Goal: Task Accomplishment & Management: Contribute content

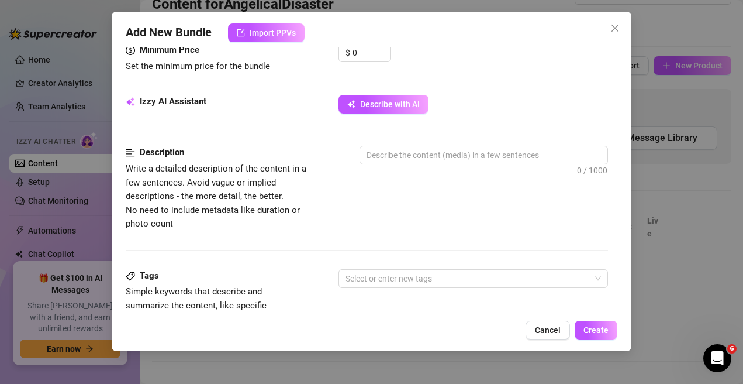
scroll to position [206, 0]
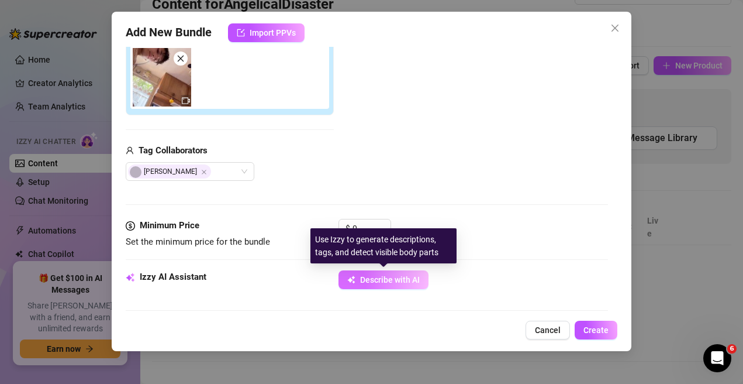
click at [376, 282] on span "Describe with AI" at bounding box center [390, 279] width 60 height 9
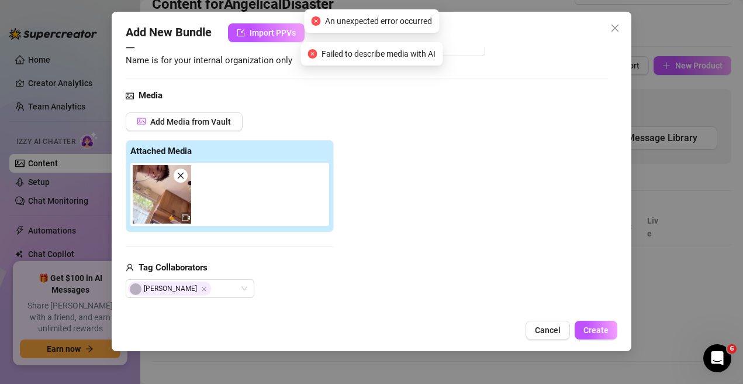
scroll to position [30, 0]
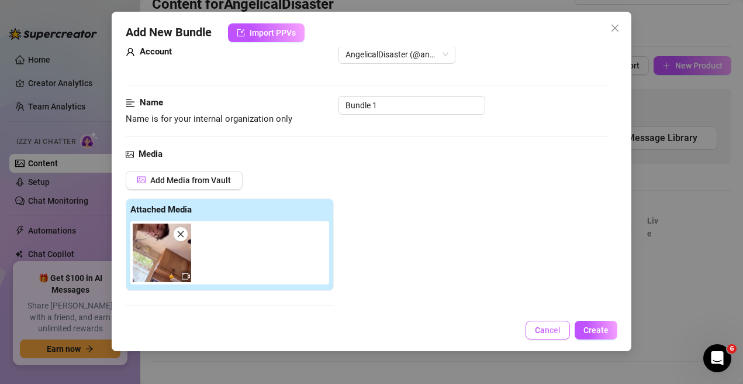
click at [559, 329] on span "Cancel" at bounding box center [548, 329] width 26 height 9
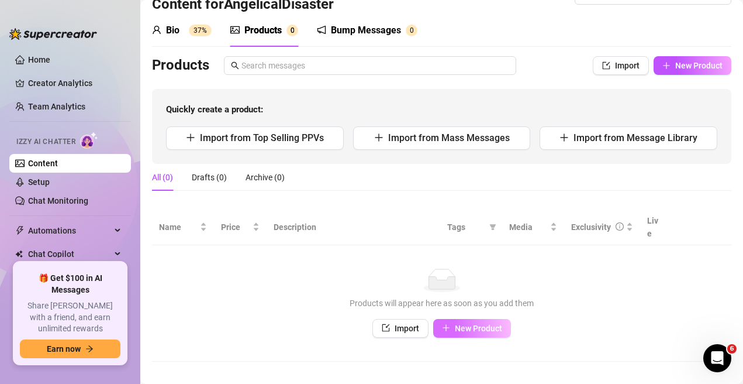
click at [460, 323] on span "New Product" at bounding box center [478, 327] width 47 height 9
type textarea "Type your message here..."
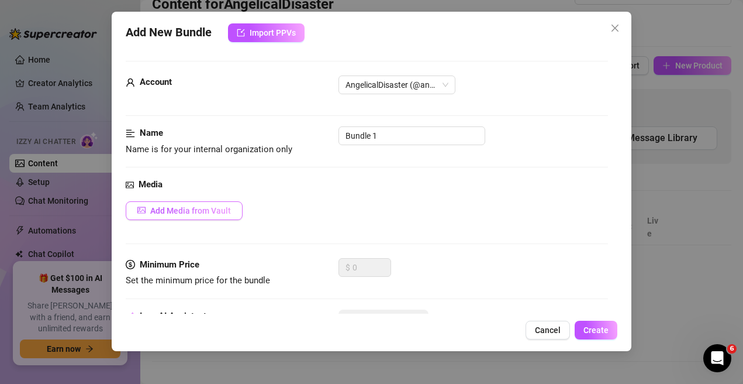
click at [205, 215] on span "Add Media from Vault" at bounding box center [190, 210] width 81 height 9
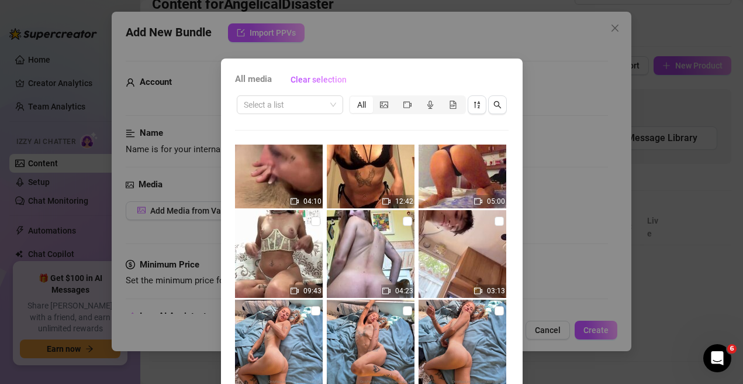
scroll to position [351, 0]
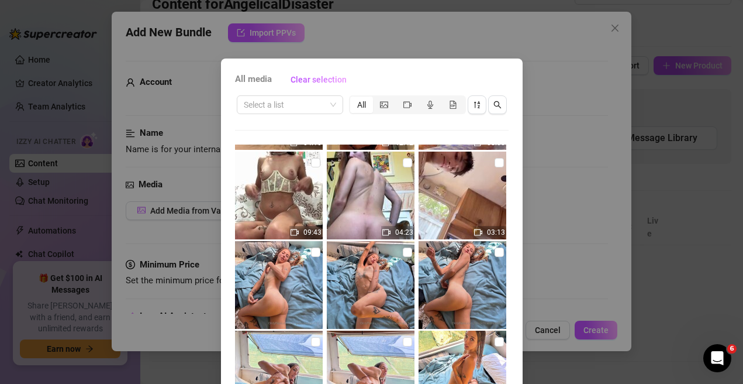
click at [444, 207] on img at bounding box center [463, 195] width 88 height 88
checkbox input "true"
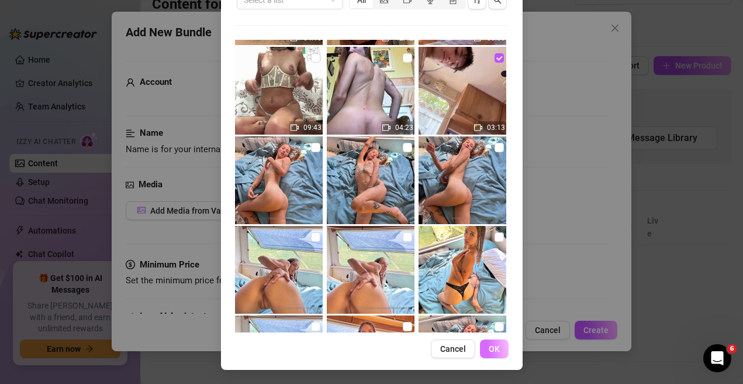
click at [489, 350] on span "OK" at bounding box center [494, 348] width 11 height 9
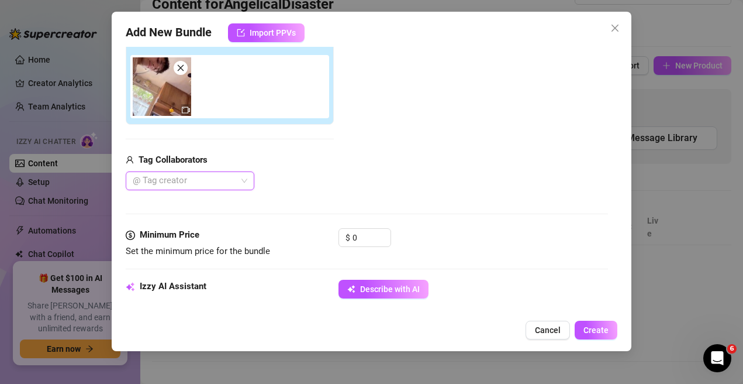
scroll to position [197, 0]
click at [201, 182] on div at bounding box center [184, 180] width 112 height 16
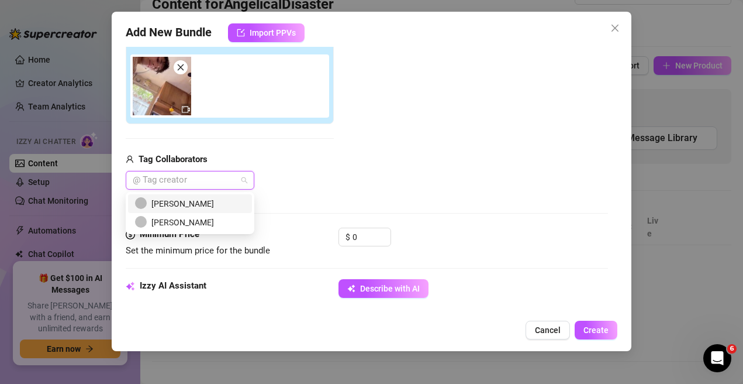
click at [182, 198] on div "[PERSON_NAME]" at bounding box center [190, 203] width 110 height 13
click at [351, 191] on div "Media Add Media from Vault Attached Media Tag Collaborators [PERSON_NAME]" at bounding box center [367, 104] width 483 height 247
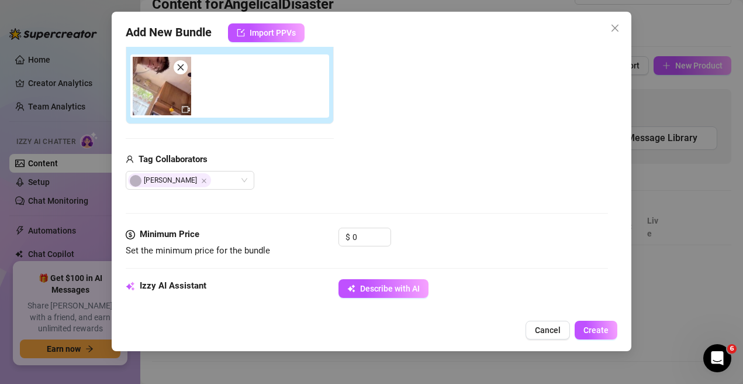
scroll to position [314, 0]
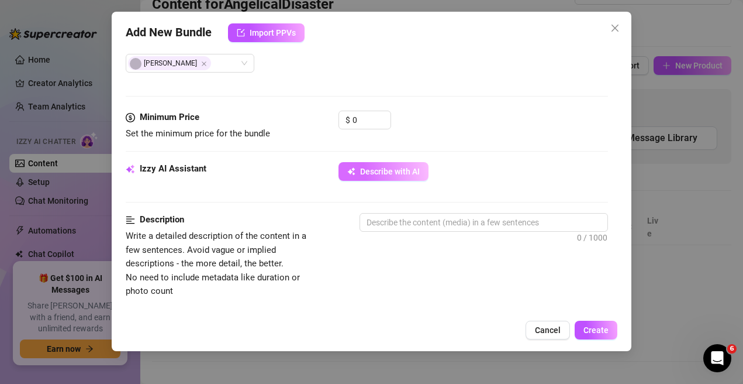
click at [375, 168] on span "Describe with AI" at bounding box center [390, 171] width 60 height 9
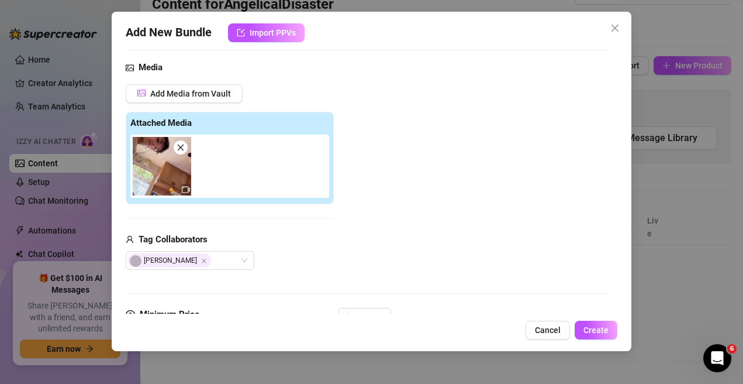
scroll to position [292, 0]
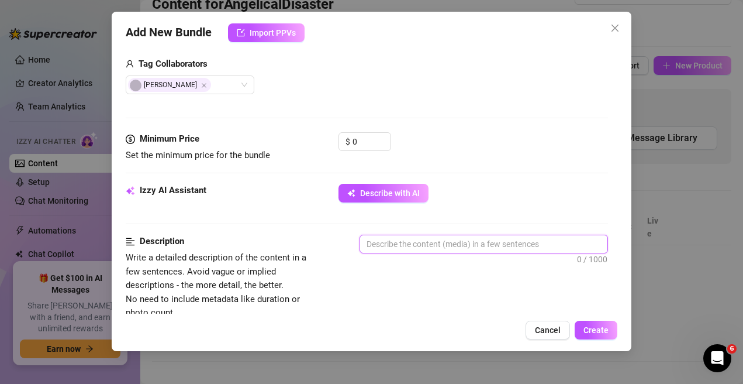
click at [400, 246] on textarea at bounding box center [484, 244] width 248 height 18
type textarea "b"
type textarea "bl"
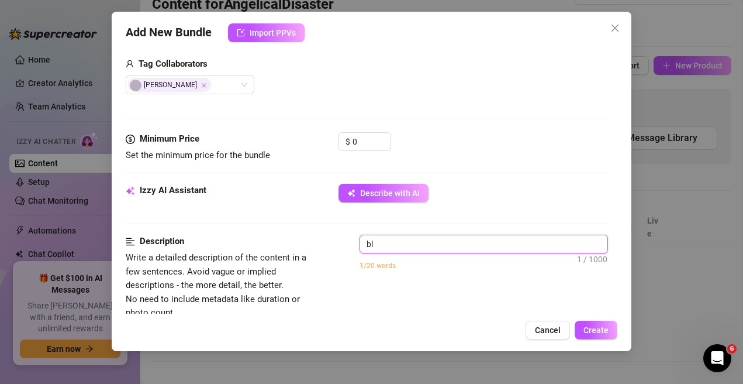
type textarea "blo"
type textarea "blow"
type textarea "blowj"
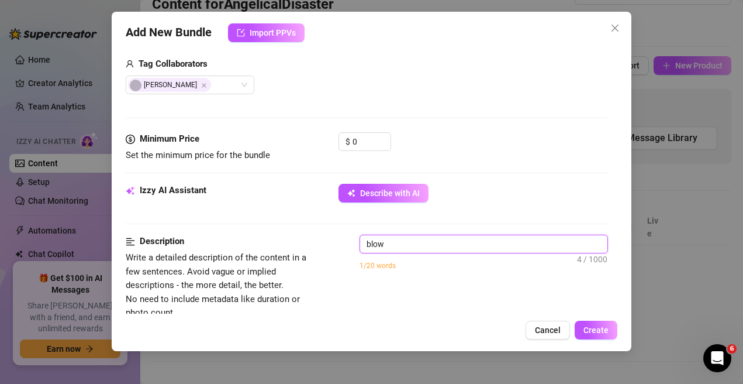
type textarea "blowj"
type textarea "blowjo"
type textarea "blowjob"
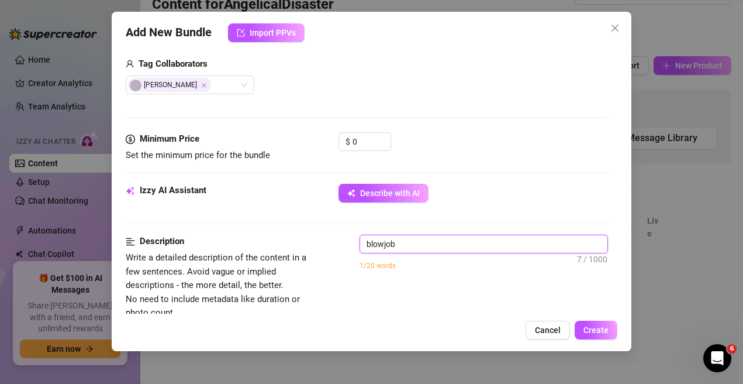
type textarea "blowjob"
type textarea "blowjob w"
type textarea "blowjob wi"
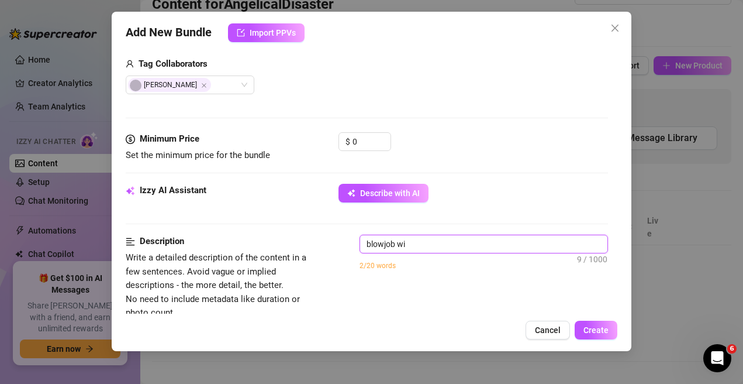
type textarea "blowjob wit"
type textarea "blowjob with"
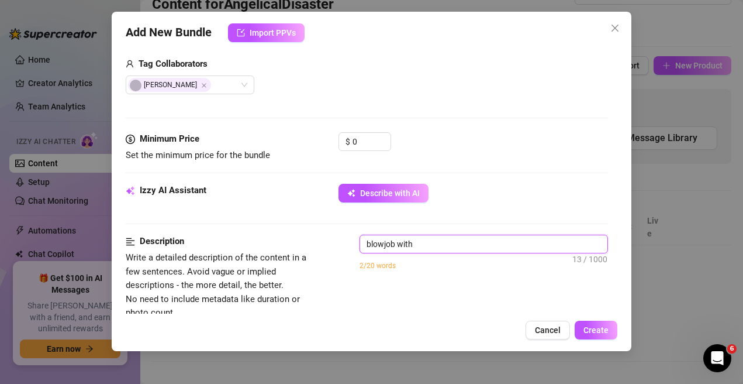
type textarea "blowjob with b"
type textarea "blowjob with [PERSON_NAME]"
type textarea "blowjob with boy"
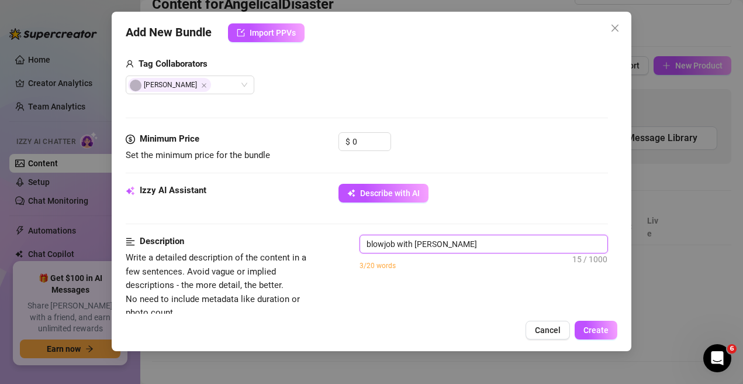
type textarea "blowjob with boy"
type textarea "blowjob with boyf"
type textarea "blowjob with boyfr"
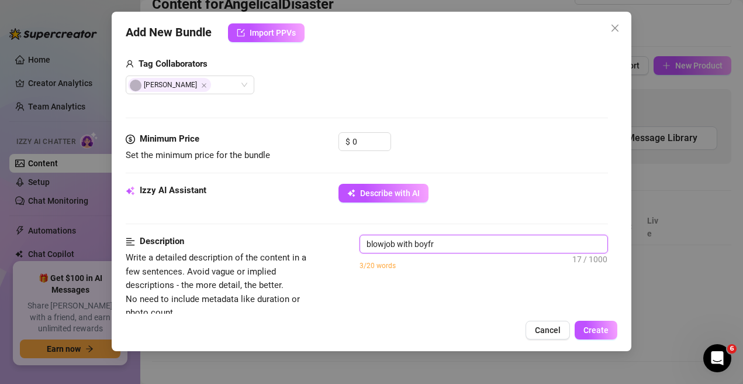
type textarea "blowjob with [PERSON_NAME]"
type textarea "blowjob with boyfrien"
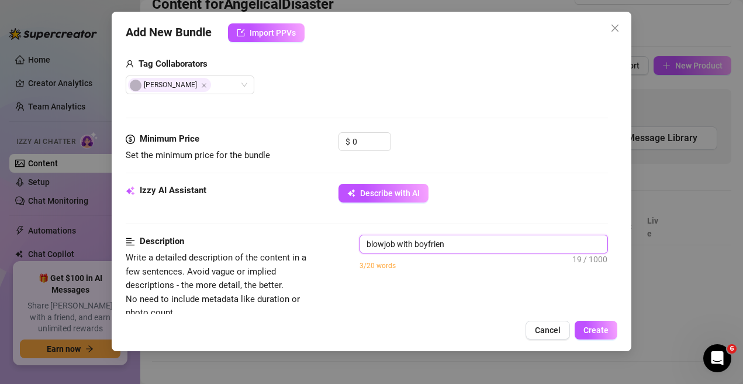
type textarea "blowjob with boyfriend"
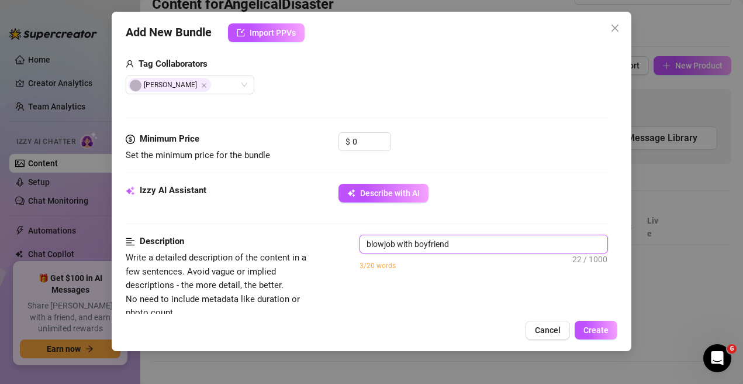
type textarea "blowjob with boyfriend,"
type textarea "blowjob with boyfriend, c"
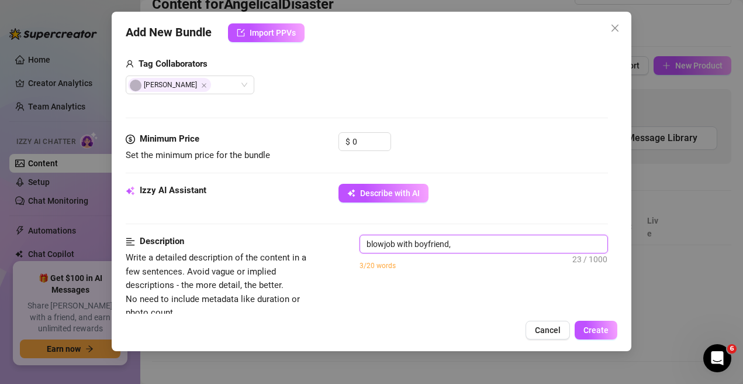
type textarea "blowjob with boyfriend, c"
type textarea "blowjob with boyfriend, cu"
type textarea "blowjob with boyfriend, cum"
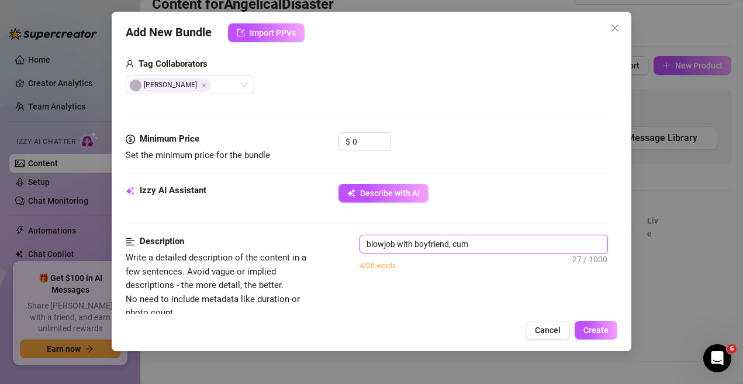
type textarea "blowjob with boyfriend, cum"
type textarea "blowjob with boyfriend, cum o"
type textarea "blowjob with boyfriend, cum on"
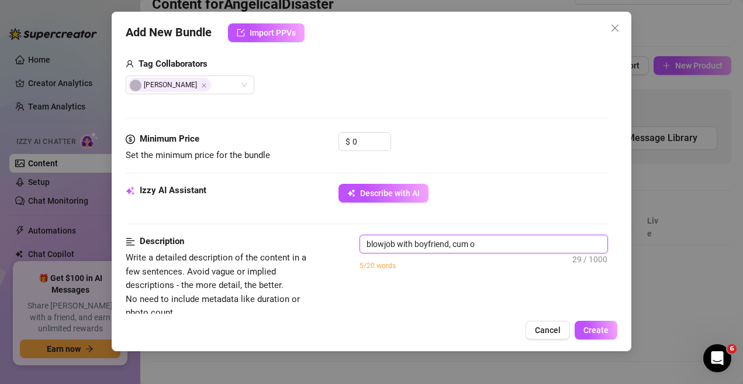
type textarea "blowjob with boyfriend, cum on"
type textarea "blowjob with boyfriend, cum on f"
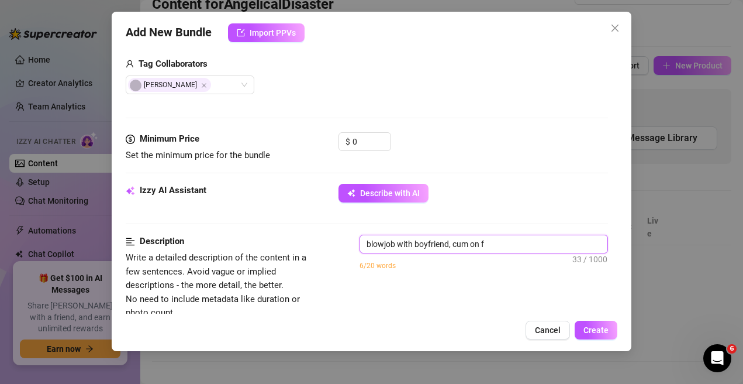
type textarea "blowjob with boyfriend, cum on fa"
type textarea "blowjob with boyfriend, cum on fac"
type textarea "blowjob with boyfriend, cum on face"
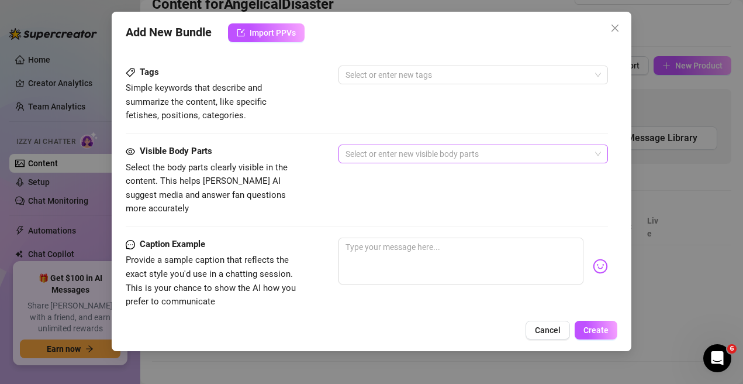
scroll to position [526, 0]
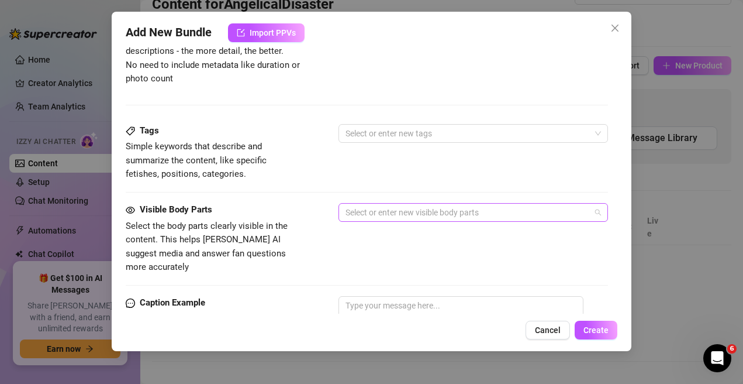
click at [428, 209] on div at bounding box center [467, 212] width 253 height 16
type textarea "blowjob with boyfriend, cum on face"
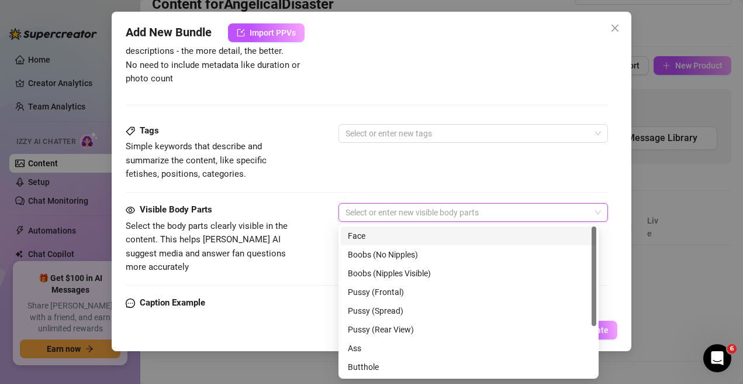
click at [434, 212] on div at bounding box center [467, 212] width 253 height 16
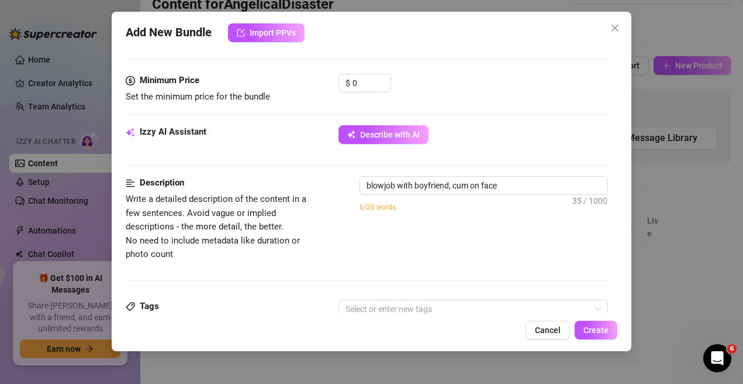
scroll to position [234, 0]
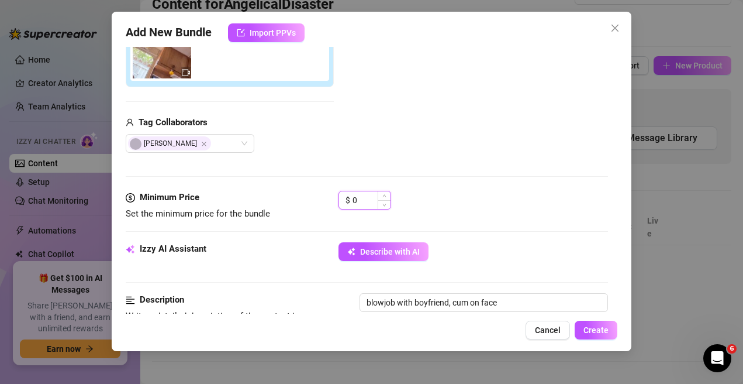
drag, startPoint x: 365, startPoint y: 200, endPoint x: 338, endPoint y: 199, distance: 27.5
click at [339, 199] on div "$ 0" at bounding box center [365, 200] width 53 height 19
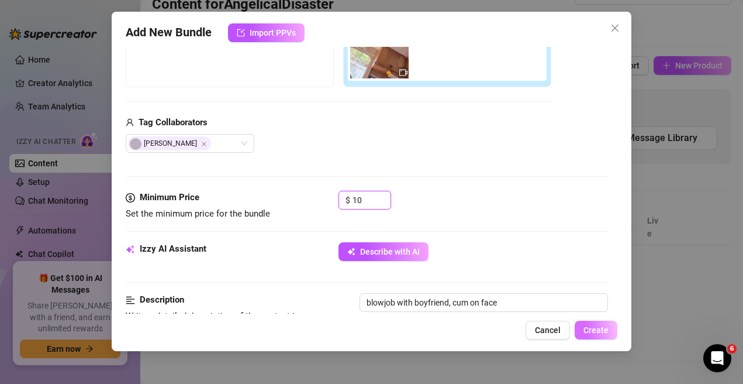
type input "10"
click at [594, 330] on span "Create" at bounding box center [595, 329] width 25 height 9
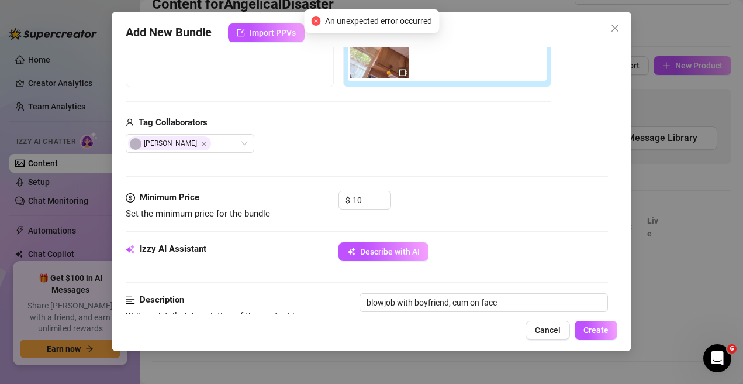
scroll to position [117, 0]
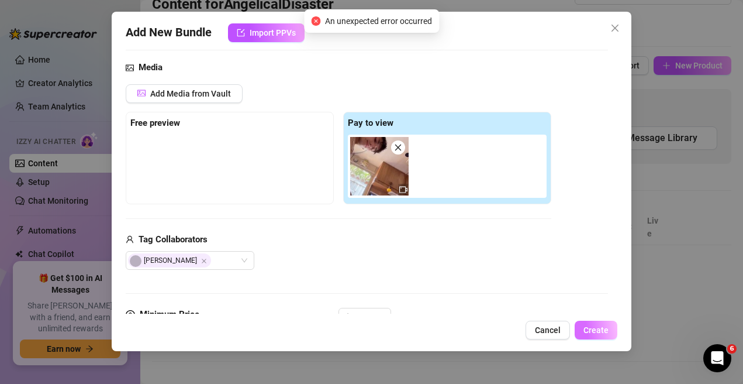
click at [600, 335] on button "Create" at bounding box center [596, 329] width 43 height 19
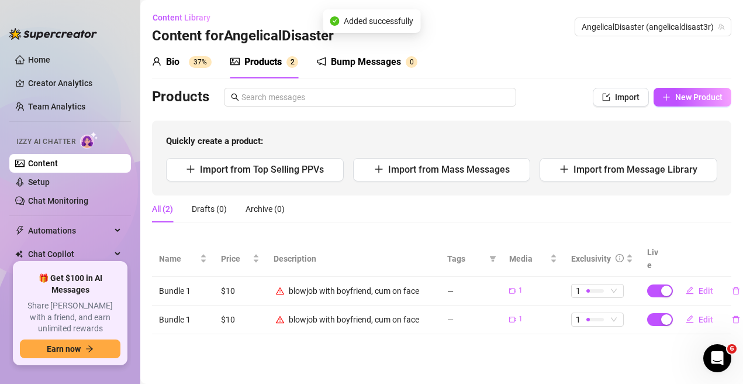
scroll to position [0, 0]
click at [733, 286] on icon "delete" at bounding box center [736, 290] width 8 height 8
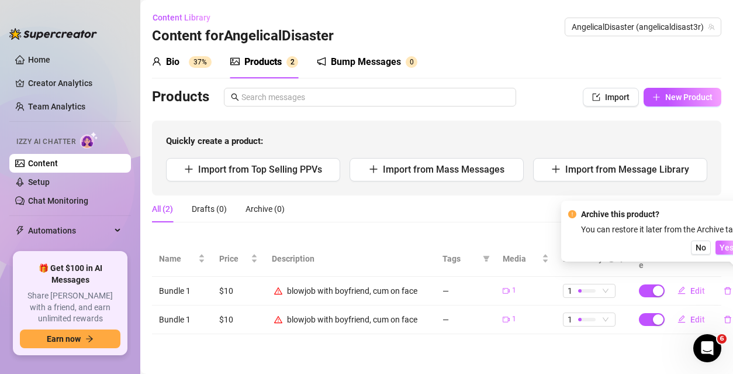
click at [721, 247] on span "Yes" at bounding box center [727, 247] width 14 height 9
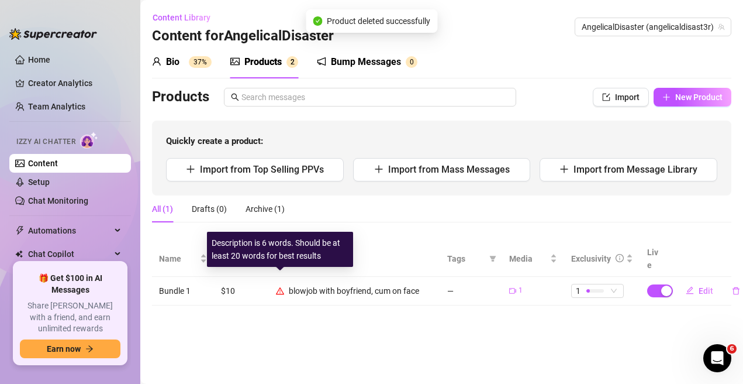
click at [281, 286] on icon "warning" at bounding box center [280, 290] width 8 height 8
